Goal: Task Accomplishment & Management: Manage account settings

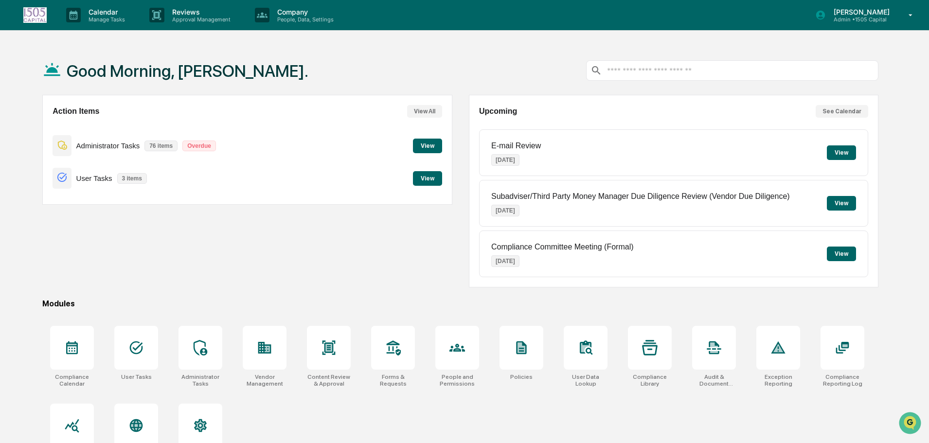
click at [424, 176] on button "View" at bounding box center [427, 178] width 29 height 15
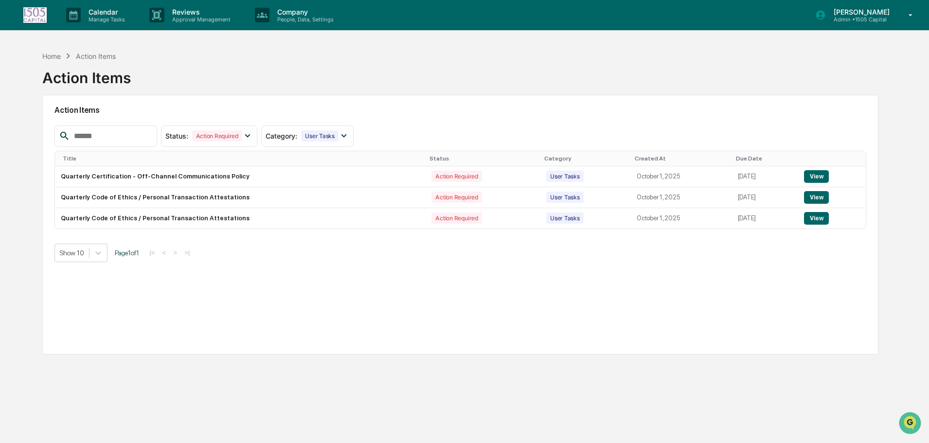
click at [823, 219] on button "View" at bounding box center [816, 218] width 25 height 13
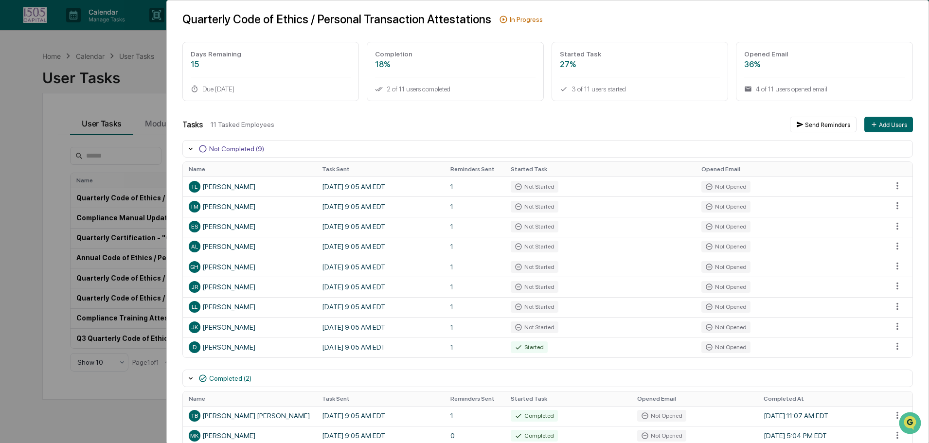
scroll to position [83, 0]
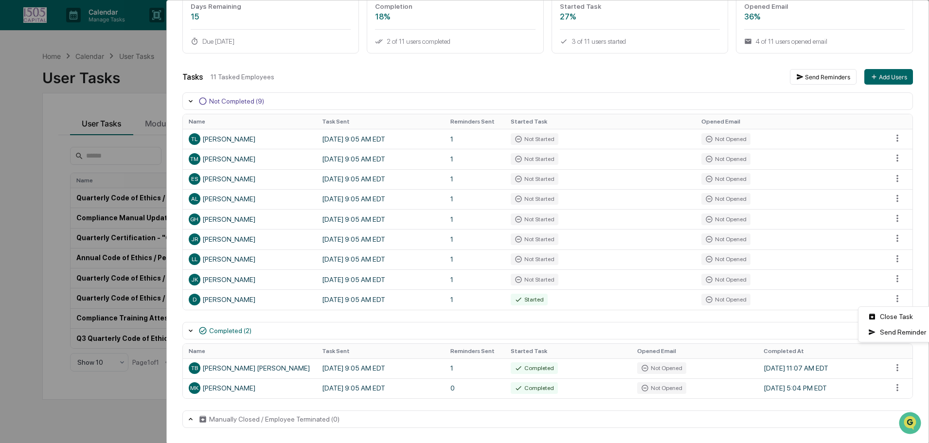
click at [894, 298] on html "Calendar Manage Tasks Reviews Approval Management Company People, Data, Setting…" at bounding box center [464, 221] width 929 height 443
click at [894, 313] on div "Close Task" at bounding box center [897, 317] width 73 height 16
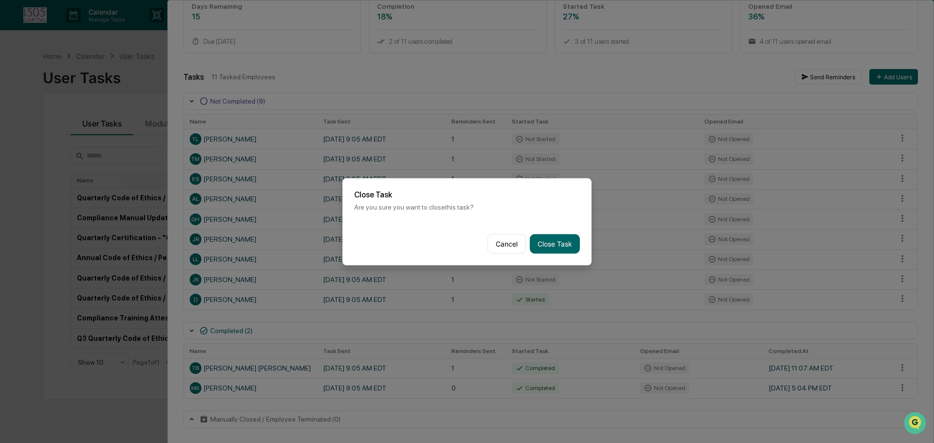
click at [552, 240] on button "Close Task" at bounding box center [555, 243] width 50 height 19
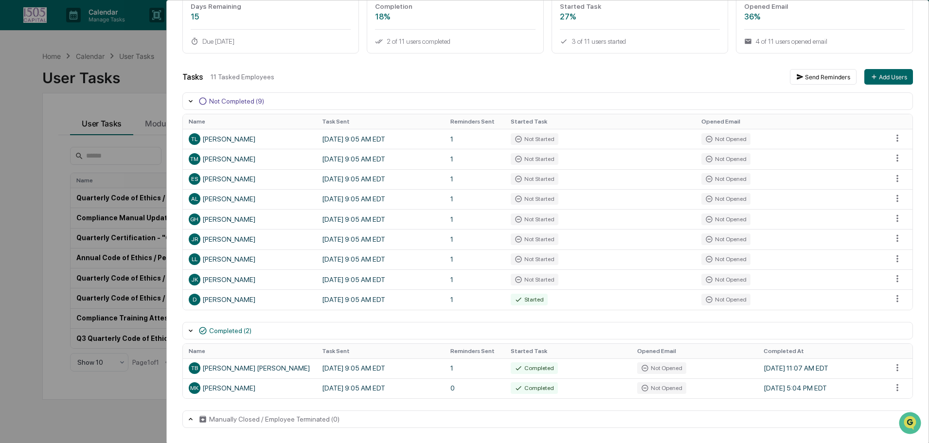
scroll to position [63, 0]
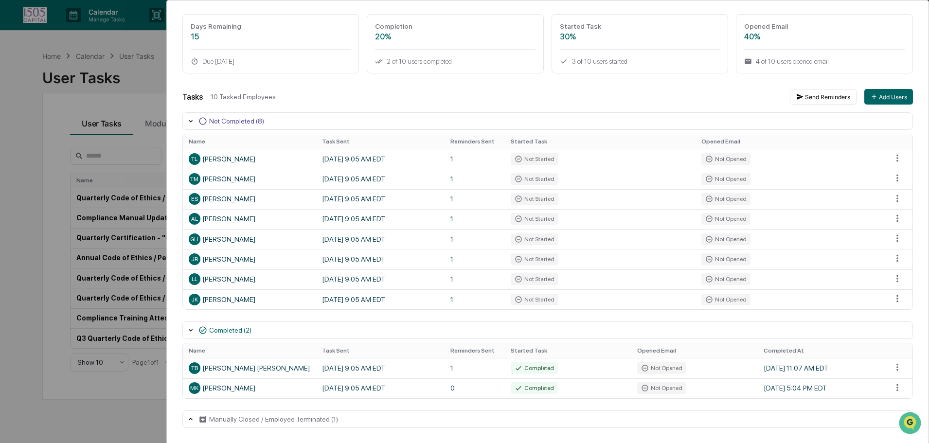
click at [892, 299] on html "Calendar Manage Tasks Reviews Approval Management Company People, Data, Setting…" at bounding box center [464, 221] width 929 height 443
click at [886, 318] on div "Close Task" at bounding box center [897, 316] width 73 height 16
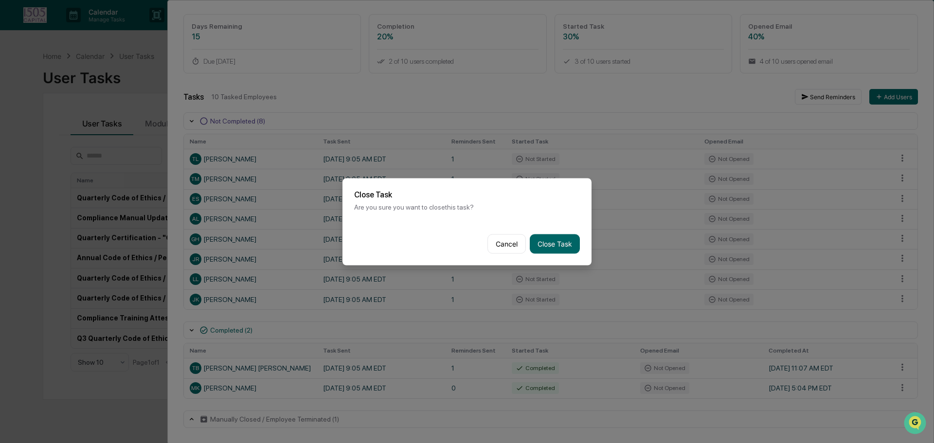
click at [549, 247] on button "Close Task" at bounding box center [555, 243] width 50 height 19
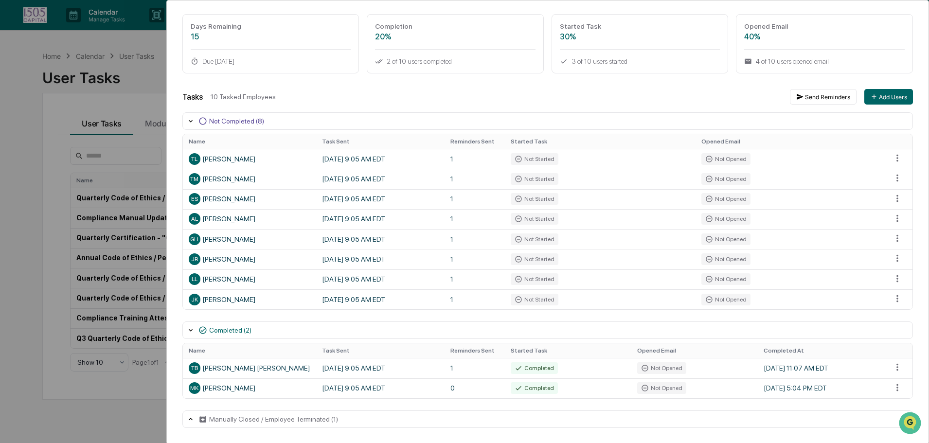
scroll to position [43, 0]
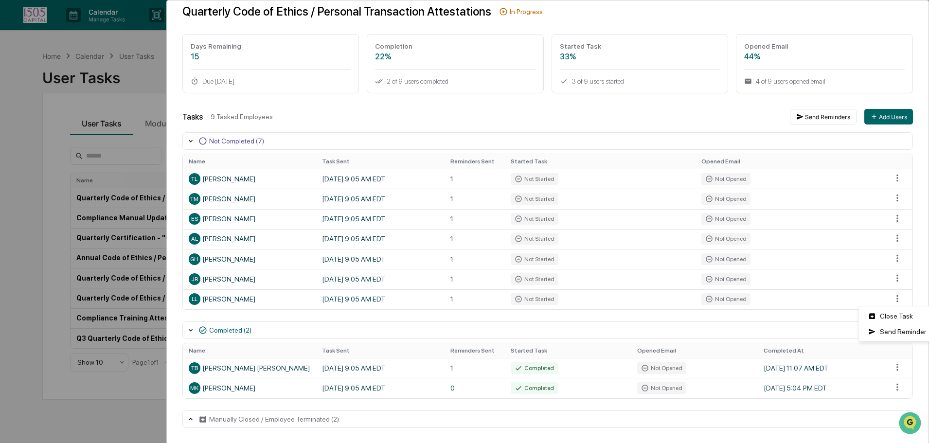
click at [891, 297] on html "Calendar Manage Tasks Reviews Approval Management Company People, Data, Setting…" at bounding box center [464, 221] width 929 height 443
click at [885, 314] on div "Close Task" at bounding box center [897, 316] width 73 height 16
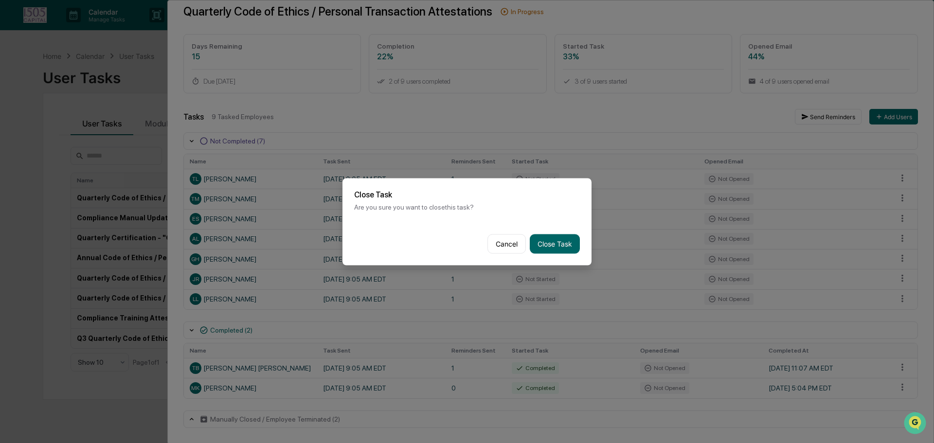
click at [563, 247] on button "Close Task" at bounding box center [555, 243] width 50 height 19
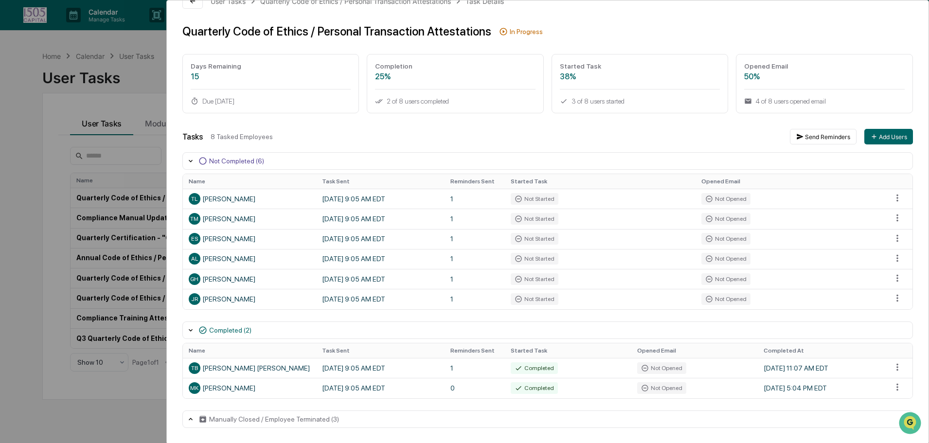
scroll to position [22, 0]
click at [895, 302] on html "Calendar Manage Tasks Reviews Approval Management Company People, Data, Setting…" at bounding box center [467, 221] width 934 height 443
click at [895, 318] on div "Close Task" at bounding box center [897, 317] width 73 height 16
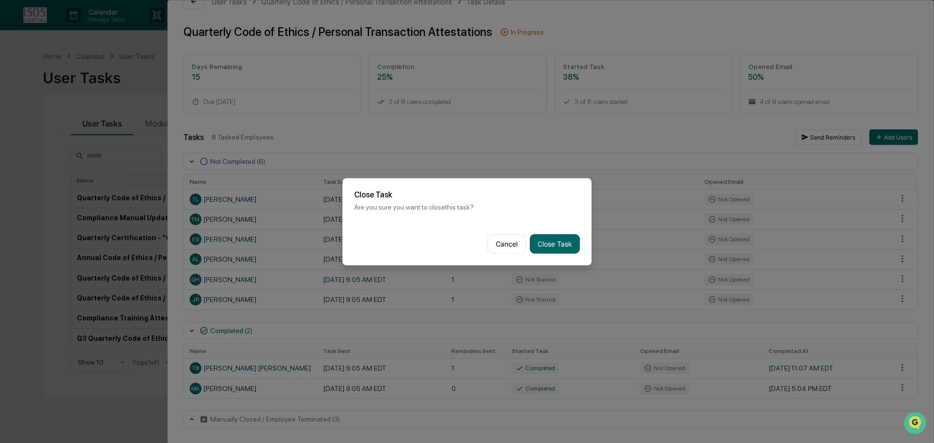
click at [551, 247] on button "Close Task" at bounding box center [555, 243] width 50 height 19
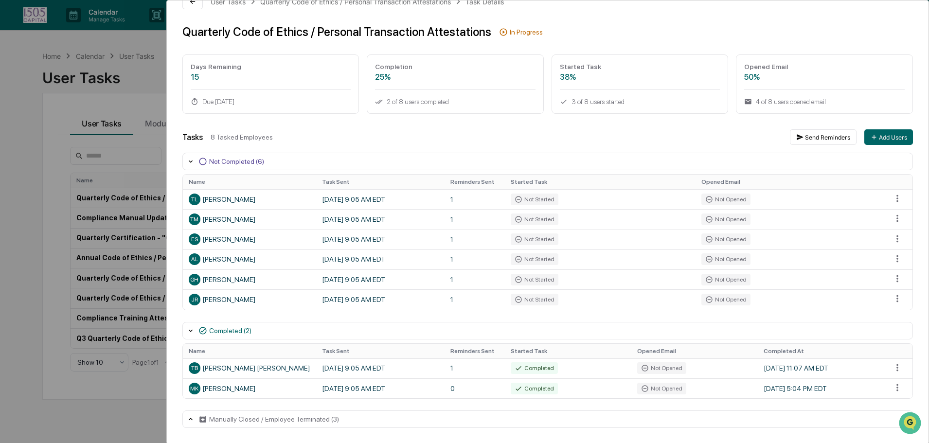
scroll to position [2, 0]
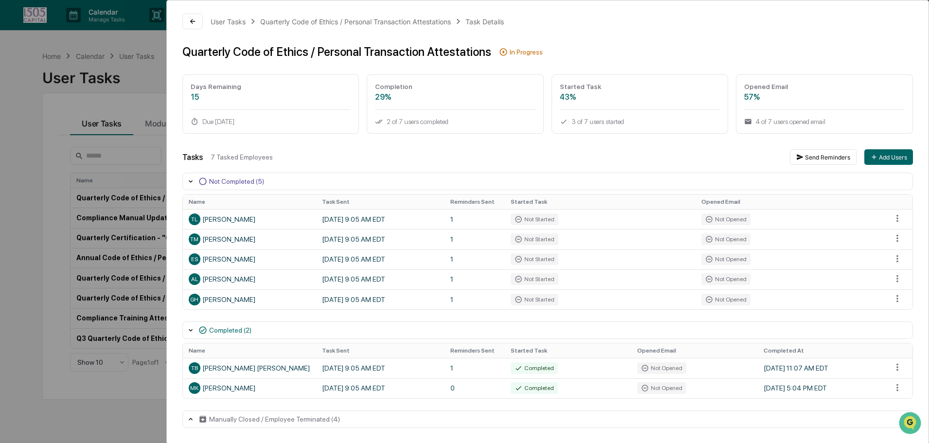
click at [891, 299] on html "Calendar Manage Tasks Reviews Approval Management Company People, Data, Setting…" at bounding box center [464, 221] width 929 height 443
click at [894, 313] on div "Close Task" at bounding box center [897, 316] width 73 height 16
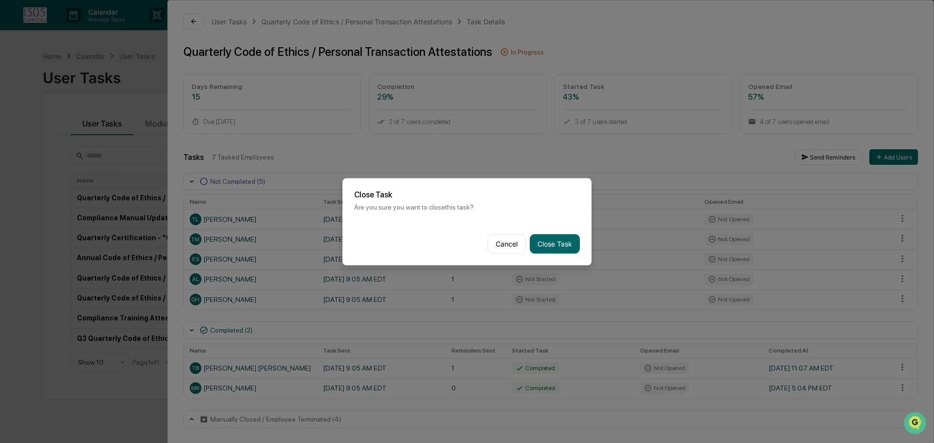
click at [563, 244] on button "Close Task" at bounding box center [555, 243] width 50 height 19
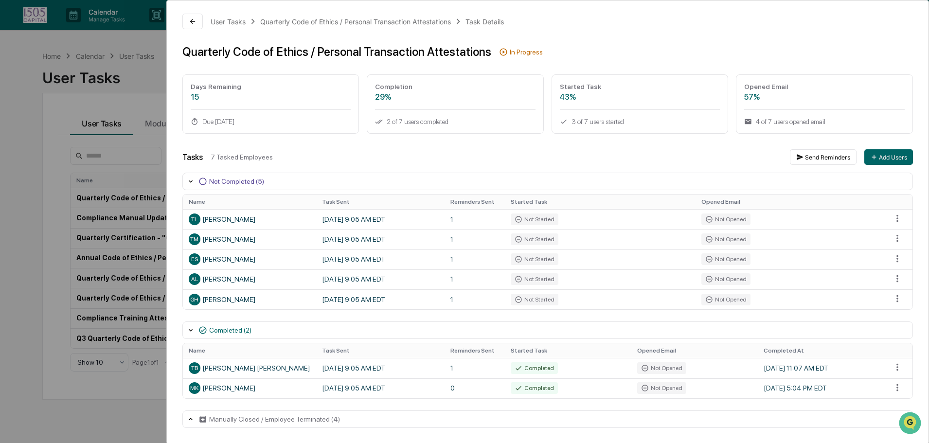
scroll to position [0, 0]
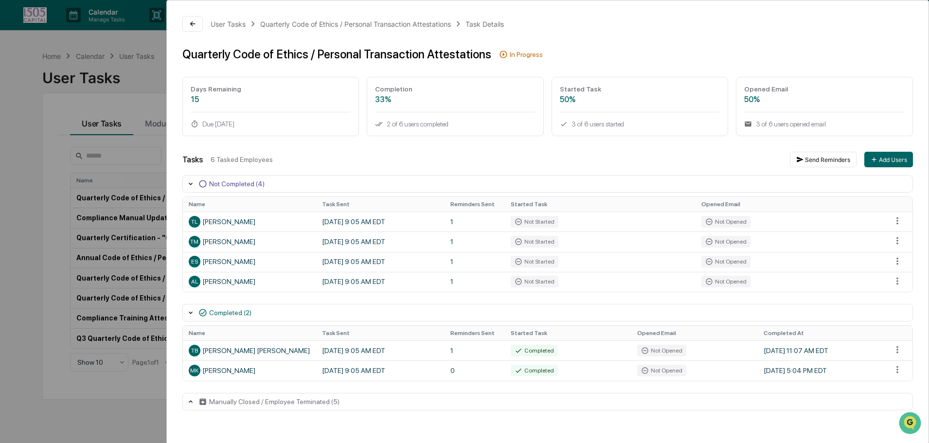
click at [897, 284] on html "Calendar Manage Tasks Reviews Approval Management Company People, Data, Setting…" at bounding box center [464, 221] width 929 height 443
click at [892, 301] on div "Close Task" at bounding box center [897, 299] width 73 height 16
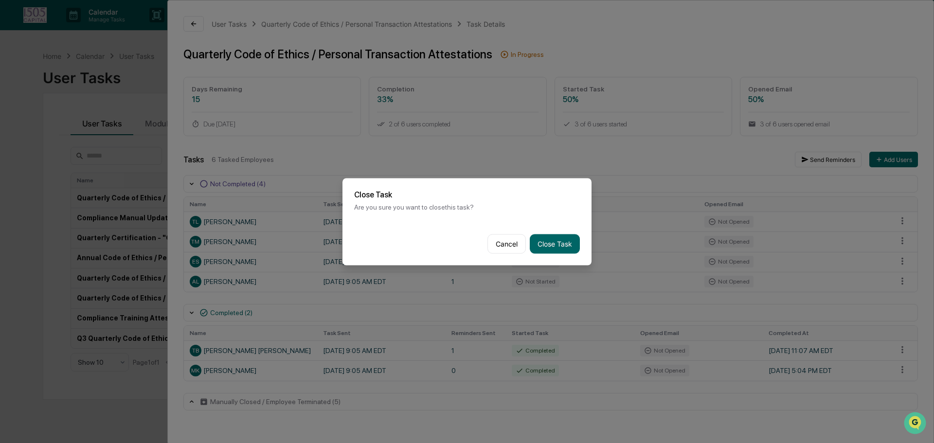
click at [560, 244] on button "Close Task" at bounding box center [555, 243] width 50 height 19
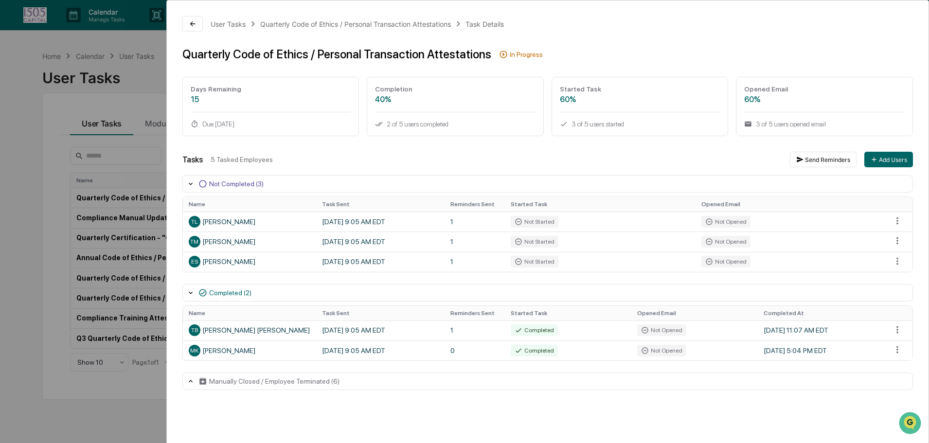
click at [320, 385] on div "Manually Closed / Employee Terminated (6)" at bounding box center [274, 382] width 130 height 8
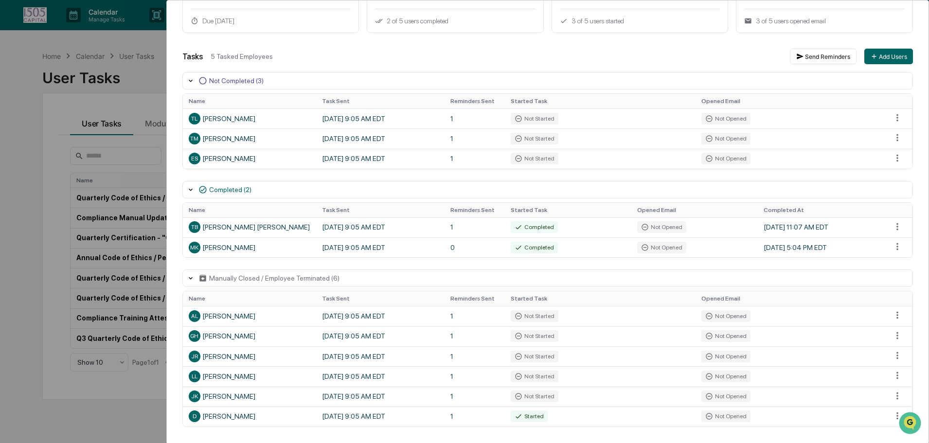
scroll to position [106, 0]
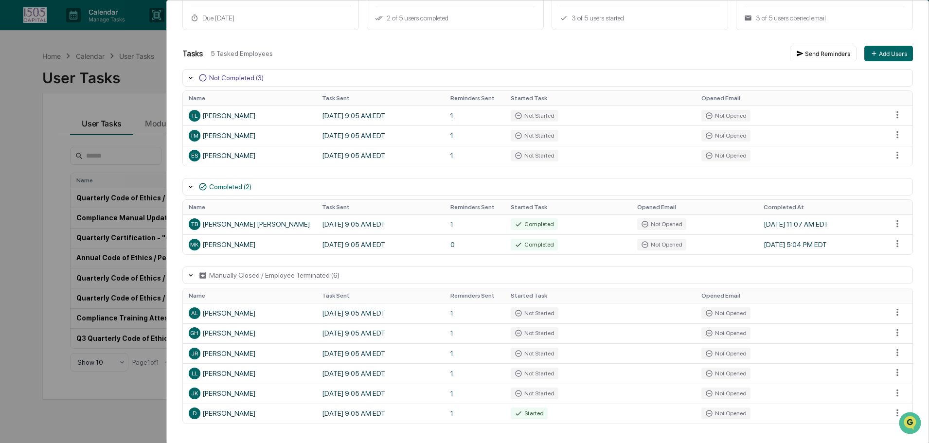
click at [282, 278] on div "Manually Closed / Employee Terminated (6)" at bounding box center [274, 275] width 130 height 8
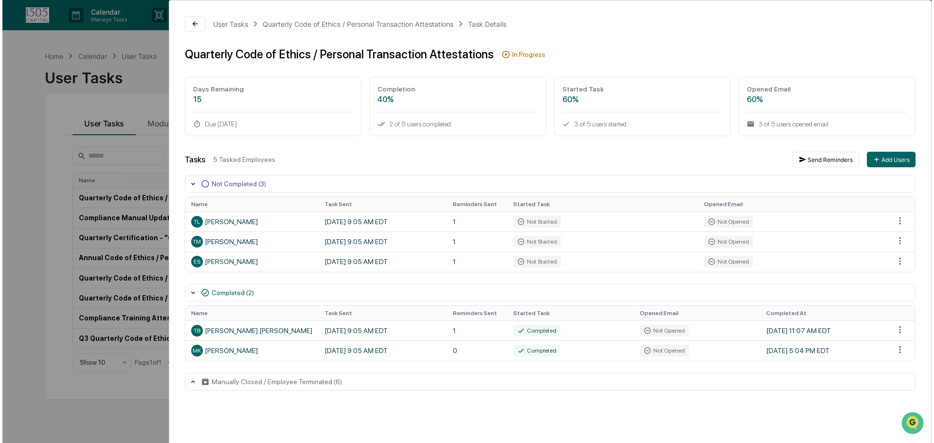
scroll to position [0, 0]
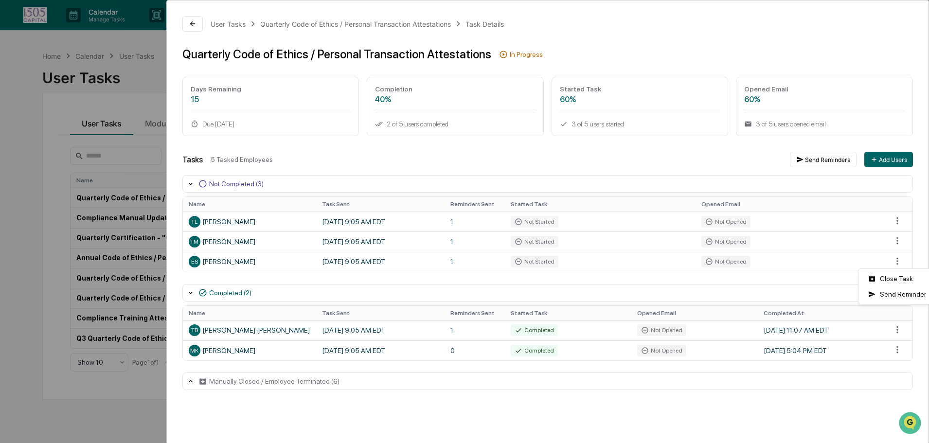
click at [897, 262] on html "Calendar Manage Tasks Reviews Approval Management Company People, Data, Setting…" at bounding box center [464, 221] width 929 height 443
click at [896, 281] on div "Close Task" at bounding box center [897, 279] width 73 height 16
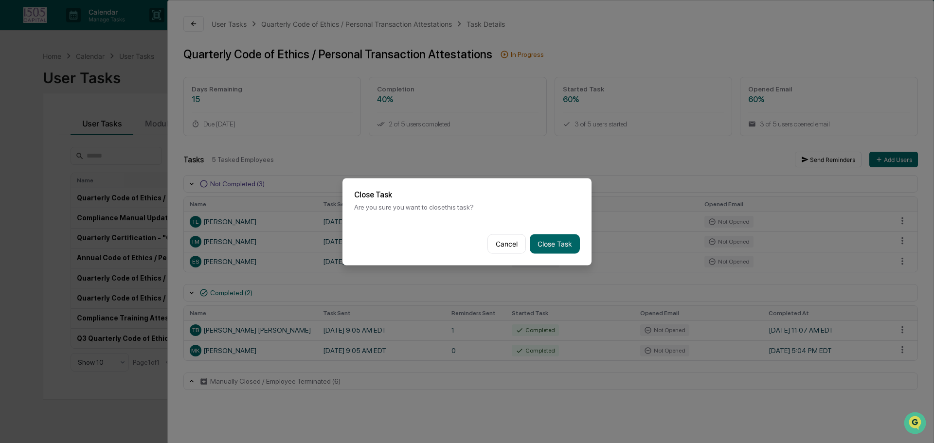
click at [546, 242] on button "Close Task" at bounding box center [555, 243] width 50 height 19
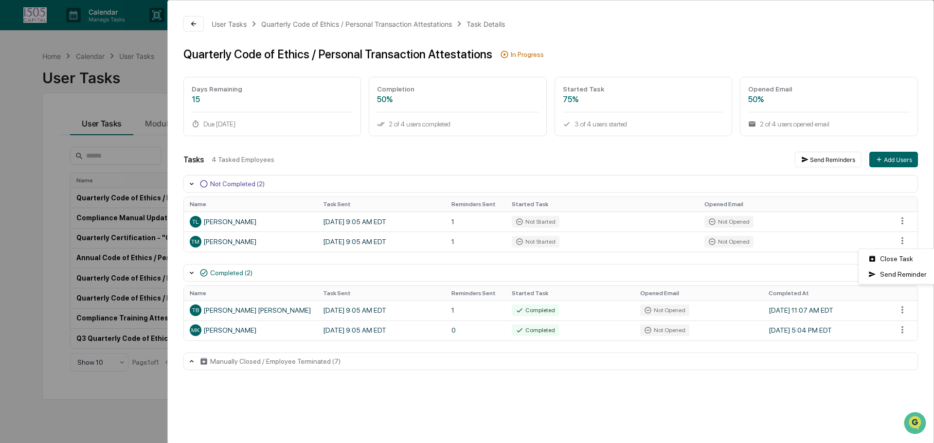
click at [897, 241] on html "Calendar Manage Tasks Reviews Approval Management Company People, Data, Setting…" at bounding box center [467, 221] width 934 height 443
click at [898, 256] on div "Close Task" at bounding box center [897, 259] width 73 height 16
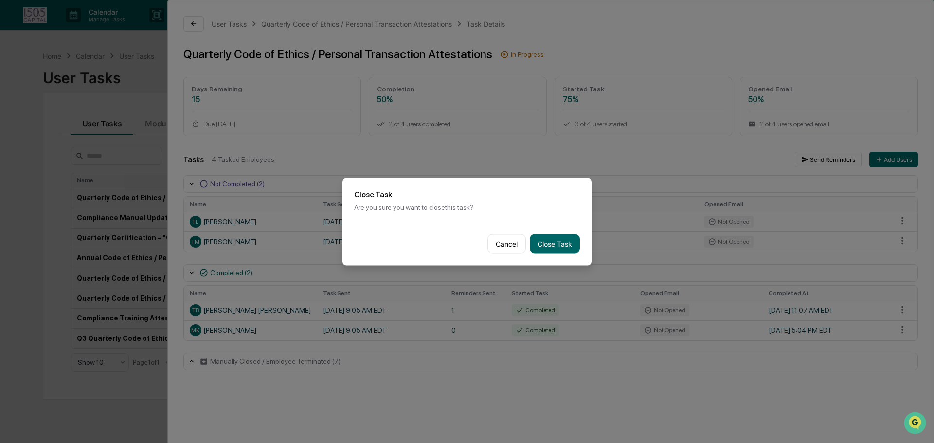
click at [561, 242] on button "Close Task" at bounding box center [555, 243] width 50 height 19
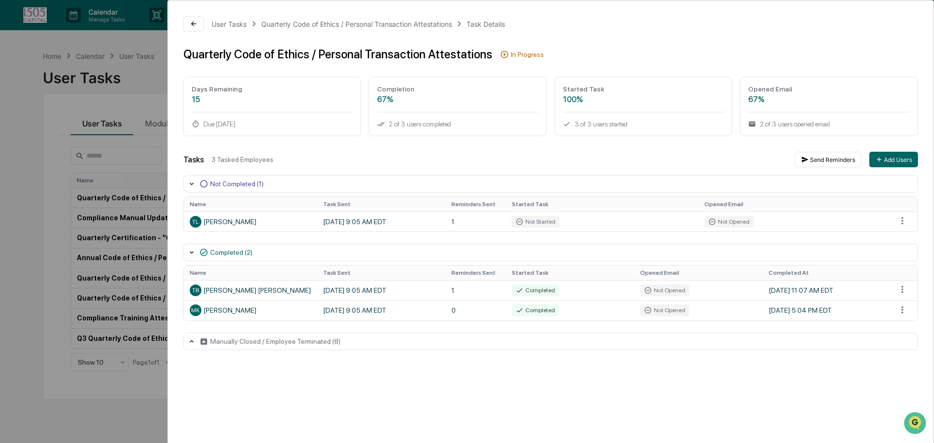
click at [899, 220] on html "Calendar Manage Tasks Reviews Approval Management Company People, Data, Setting…" at bounding box center [467, 221] width 934 height 443
click at [896, 241] on div "Close Task" at bounding box center [897, 239] width 73 height 16
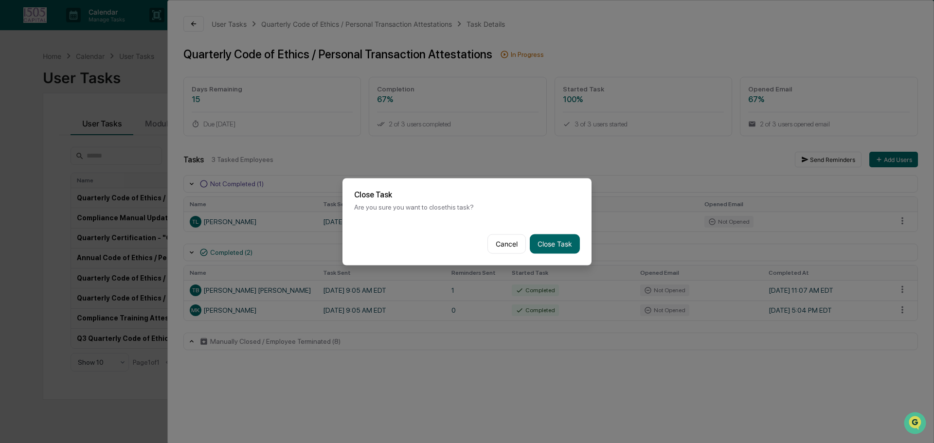
click at [564, 239] on button "Close Task" at bounding box center [555, 243] width 50 height 19
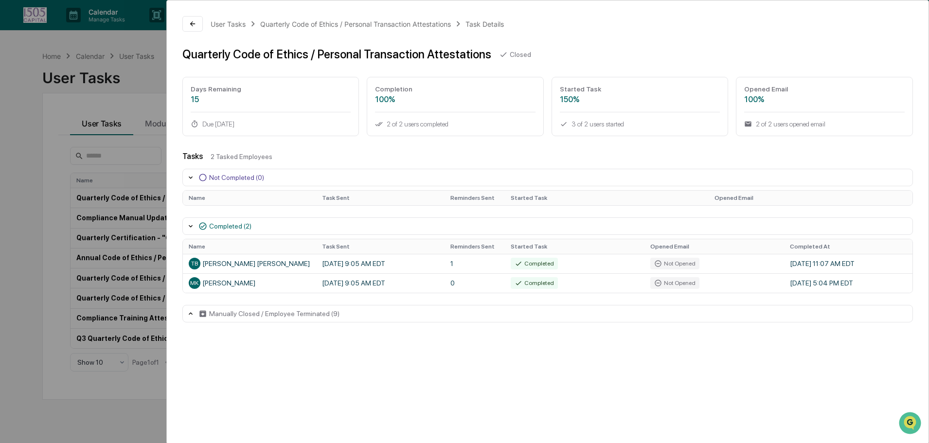
click at [18, 57] on div "User Tasks Quarterly Code of Ethics / Personal Transaction Attestations Task De…" at bounding box center [464, 221] width 929 height 443
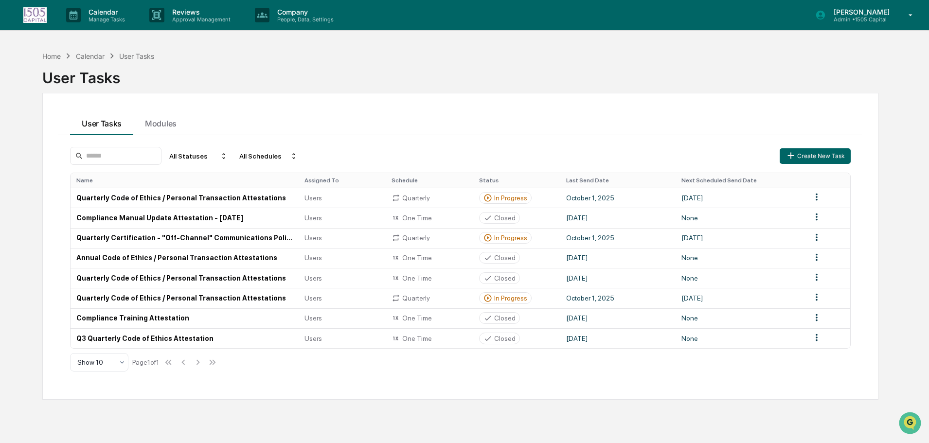
click at [34, 9] on img at bounding box center [34, 15] width 23 height 16
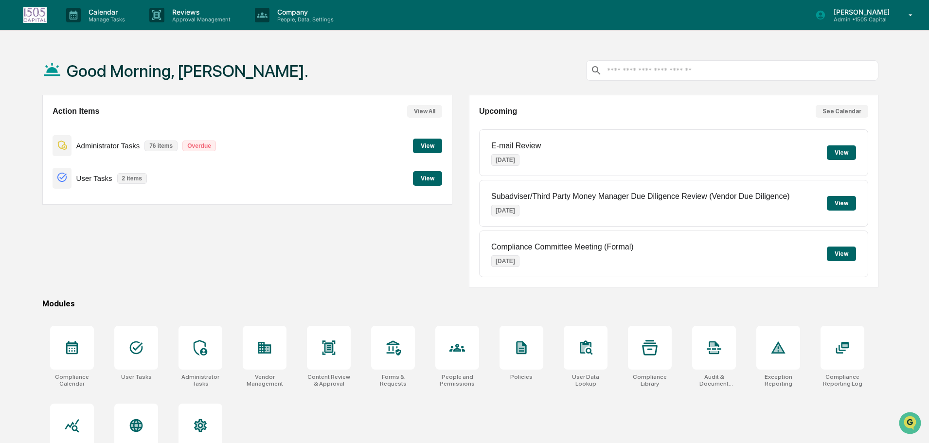
click at [847, 11] on p "[PERSON_NAME]" at bounding box center [860, 12] width 69 height 8
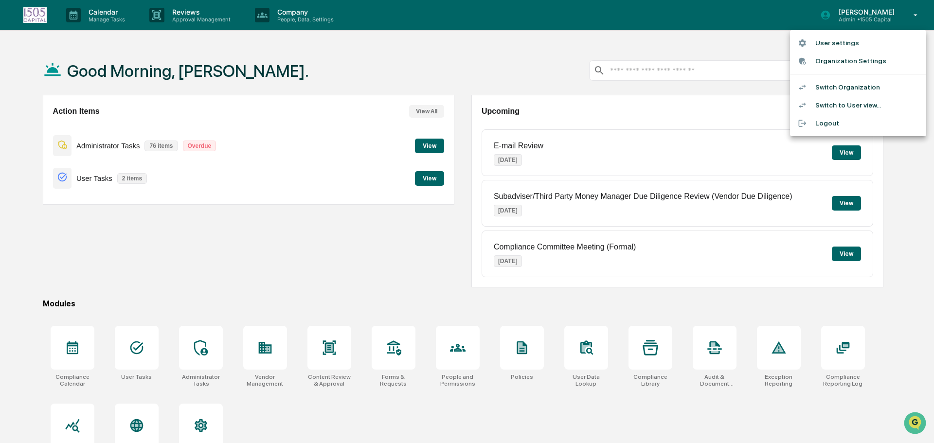
click at [840, 84] on li "Switch Organization" at bounding box center [858, 87] width 136 height 18
